Goal: Find specific page/section: Find specific page/section

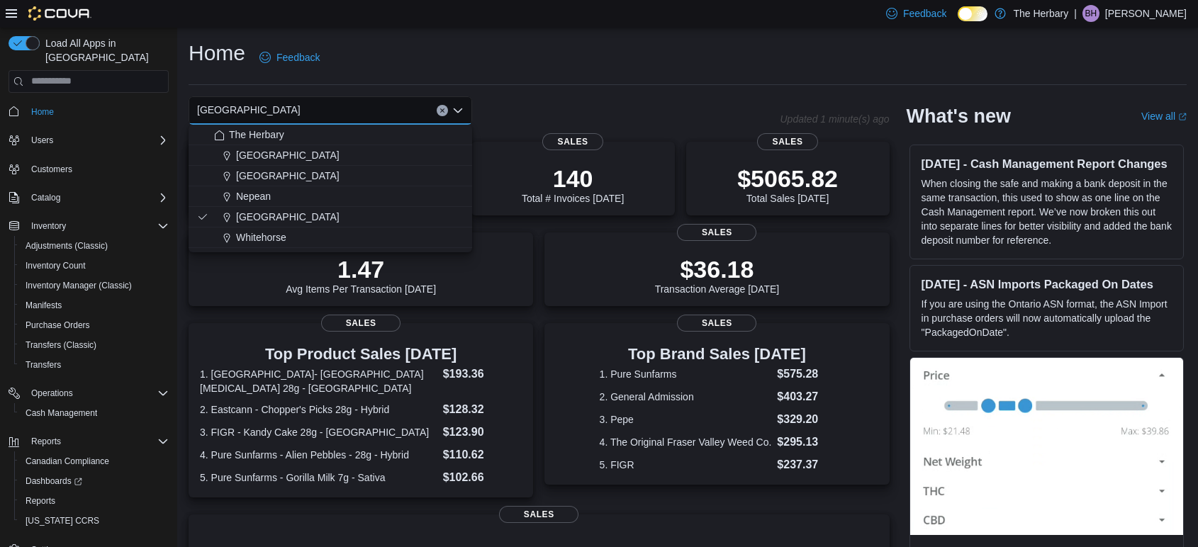
scroll to position [278, 0]
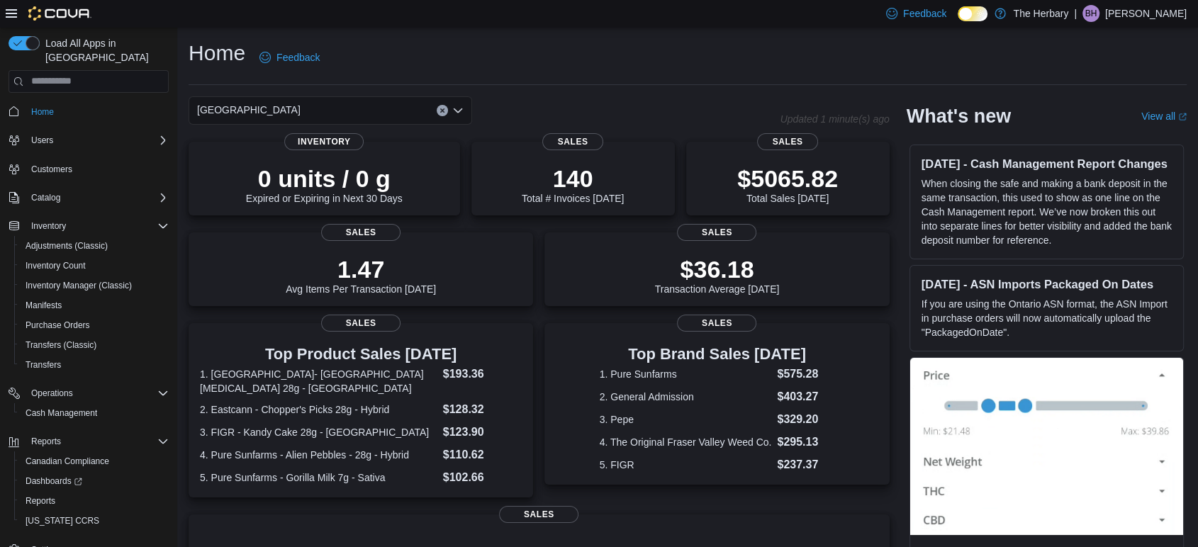
click at [362, 106] on div "[GEOGRAPHIC_DATA]" at bounding box center [331, 110] width 284 height 28
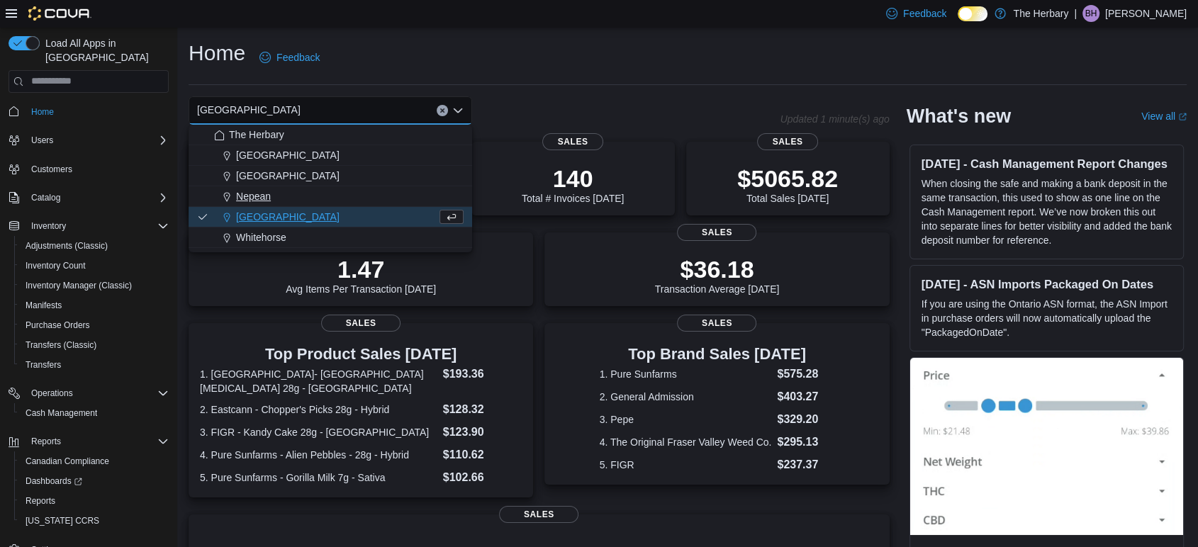
click at [338, 201] on div "Nepean" at bounding box center [339, 196] width 250 height 14
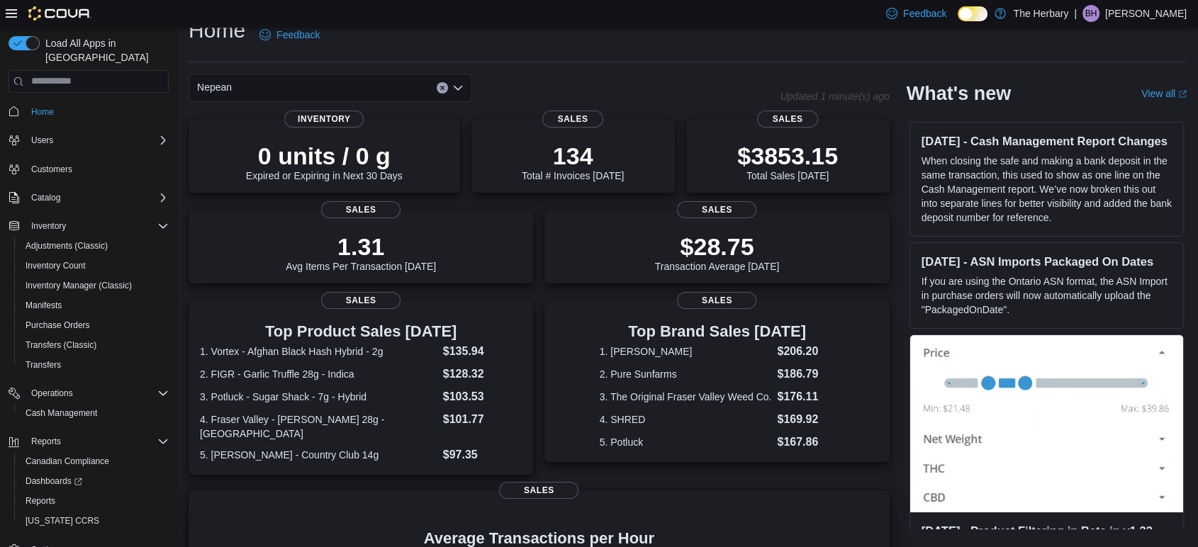
scroll to position [23, 0]
click at [394, 82] on div "Nepean" at bounding box center [331, 88] width 284 height 28
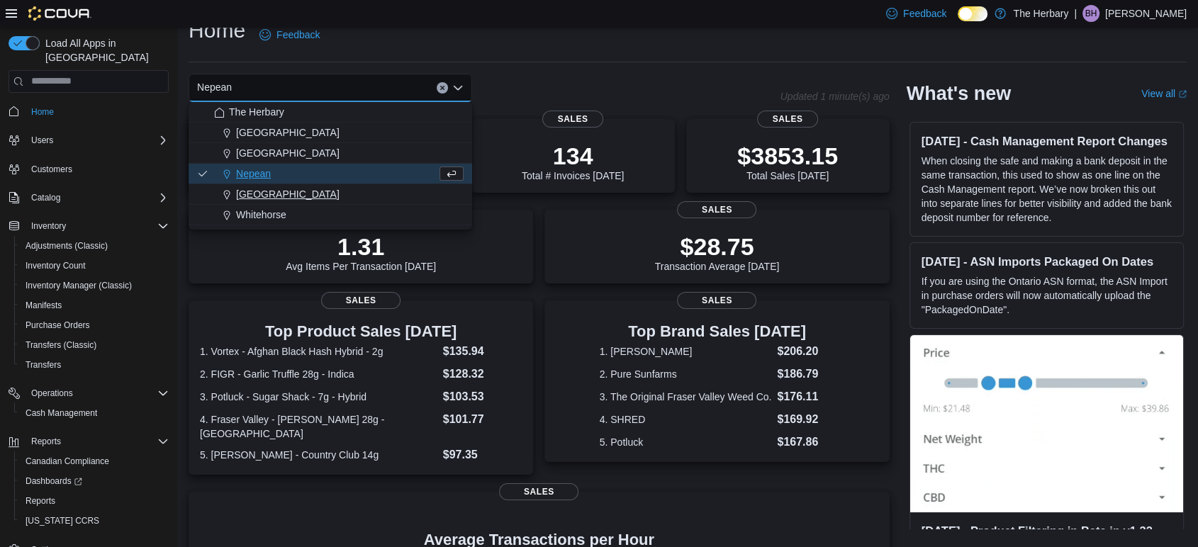
click at [343, 191] on div "[GEOGRAPHIC_DATA]" at bounding box center [339, 194] width 250 height 14
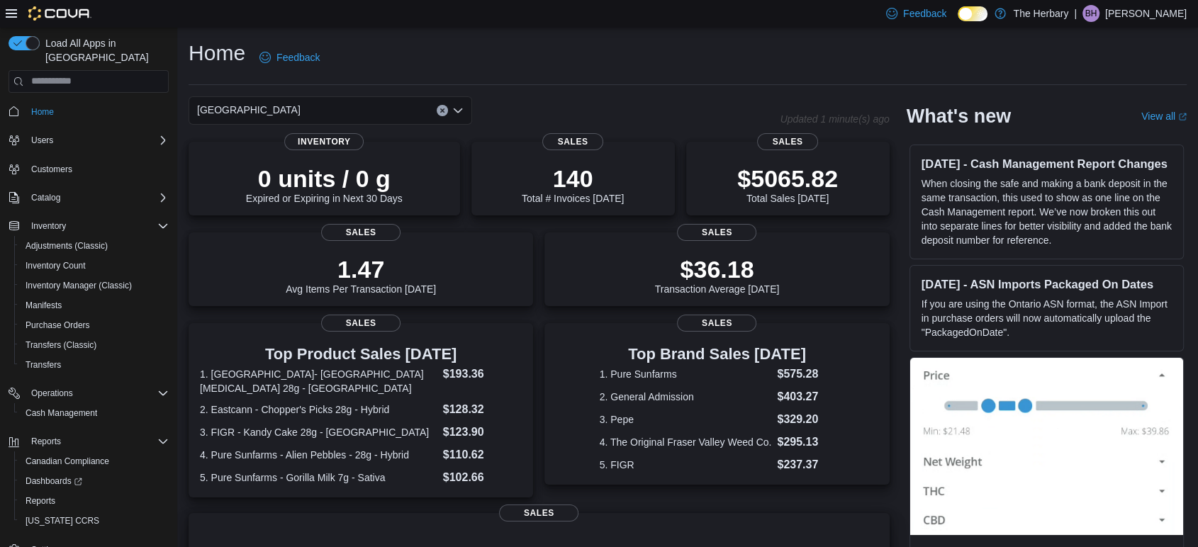
scroll to position [0, 0]
click at [381, 118] on div "Ottawa Combo box. Selected. Ottawa. Press Backspace to delete Ottawa. Combo box…" at bounding box center [331, 110] width 284 height 28
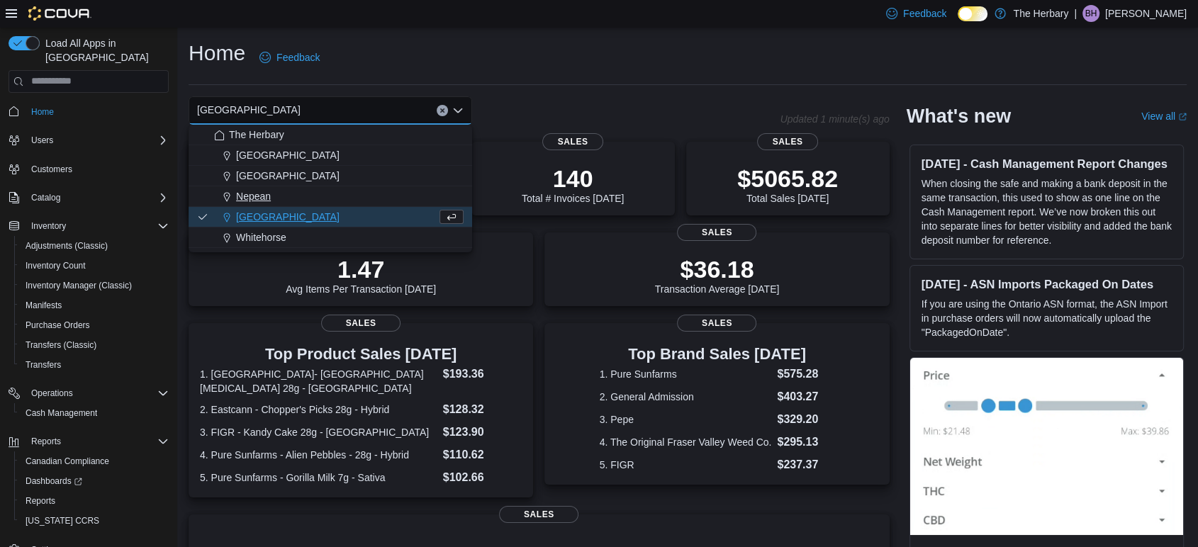
click at [333, 201] on div "Nepean" at bounding box center [339, 196] width 250 height 14
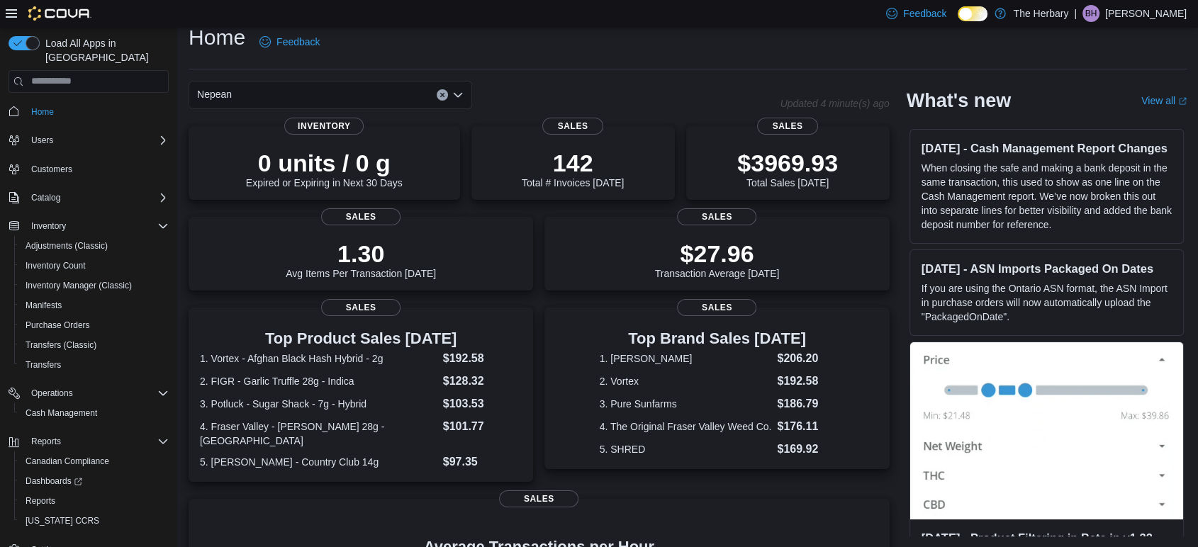
scroll to position [265, 0]
